Goal: Navigation & Orientation: Find specific page/section

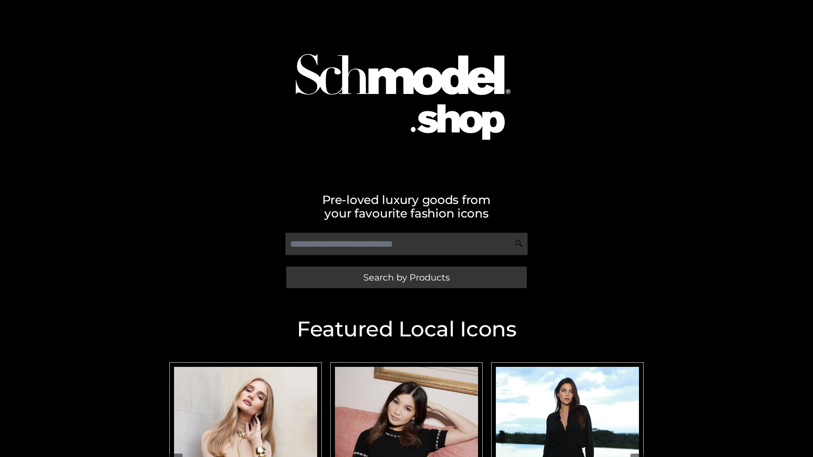
click at [406, 277] on span "Search by Products" at bounding box center [406, 277] width 86 height 9
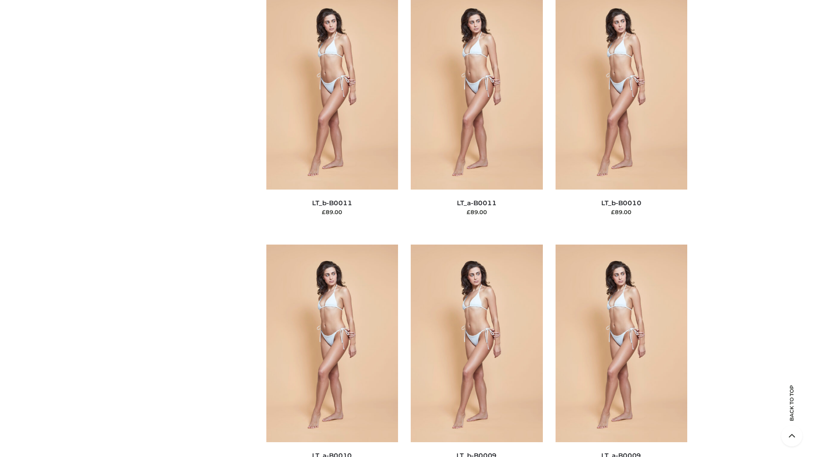
scroll to position [3801, 0]
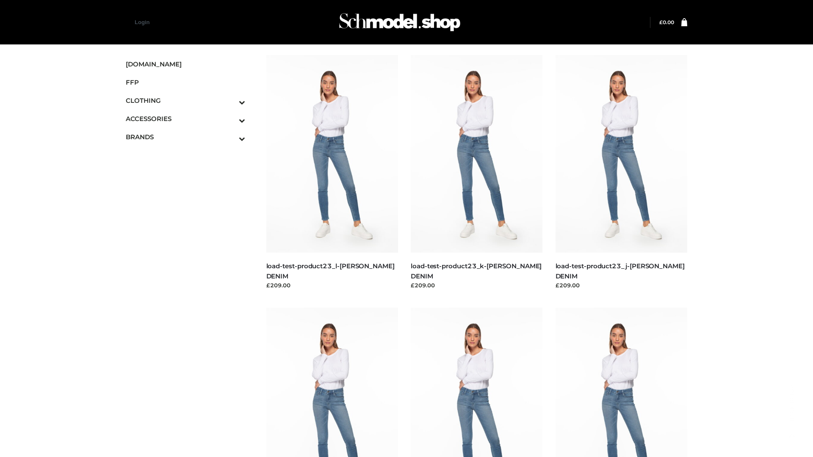
scroll to position [742, 0]
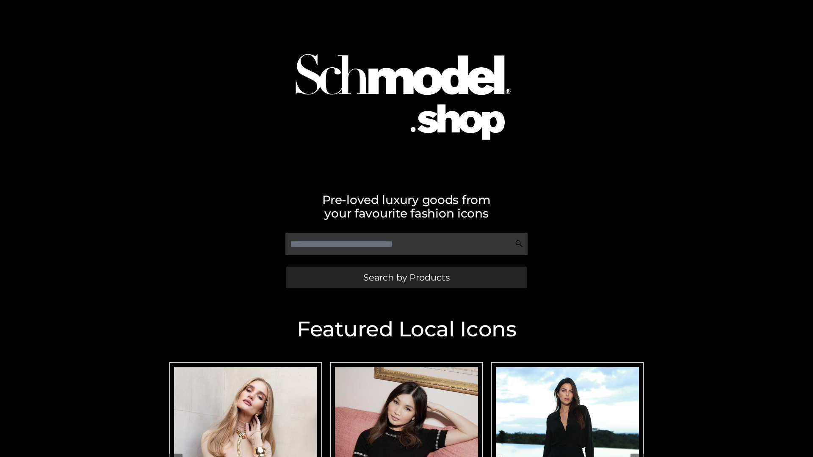
click at [406, 277] on span "Search by Products" at bounding box center [406, 277] width 86 height 9
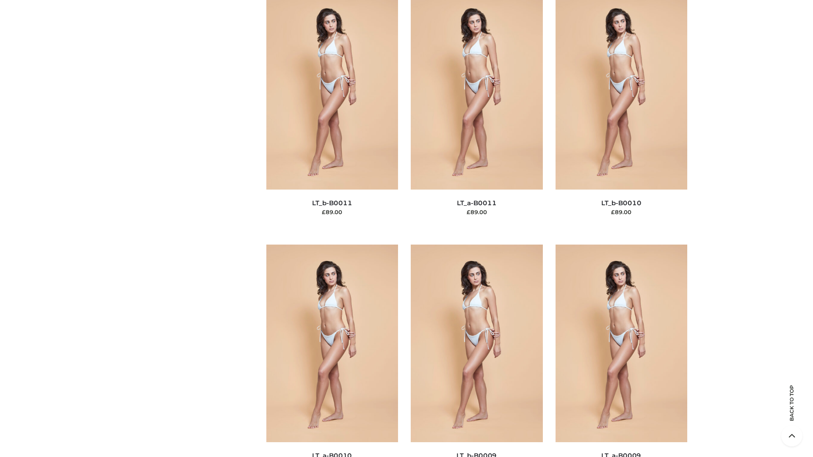
scroll to position [3801, 0]
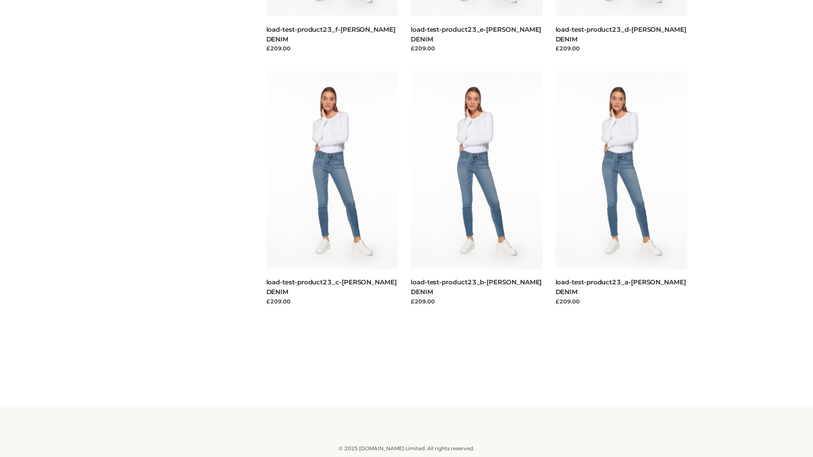
scroll to position [742, 0]
